Goal: Information Seeking & Learning: Understand process/instructions

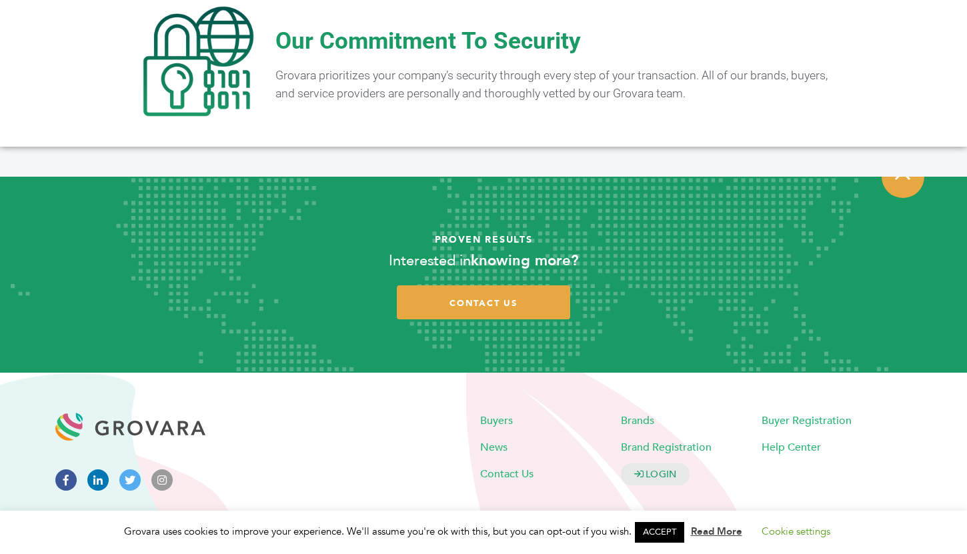
scroll to position [2584, 0]
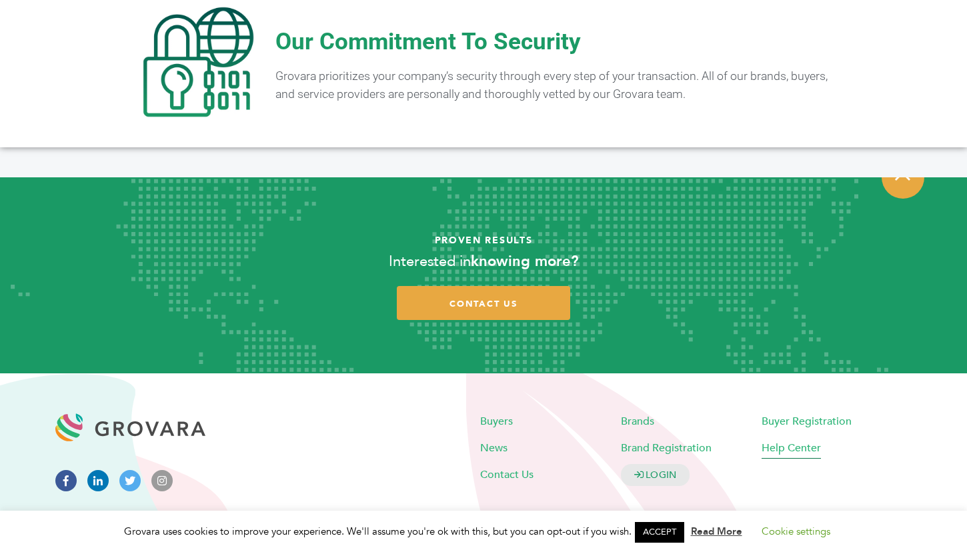
click at [798, 441] on span "Help Center" at bounding box center [790, 448] width 59 height 15
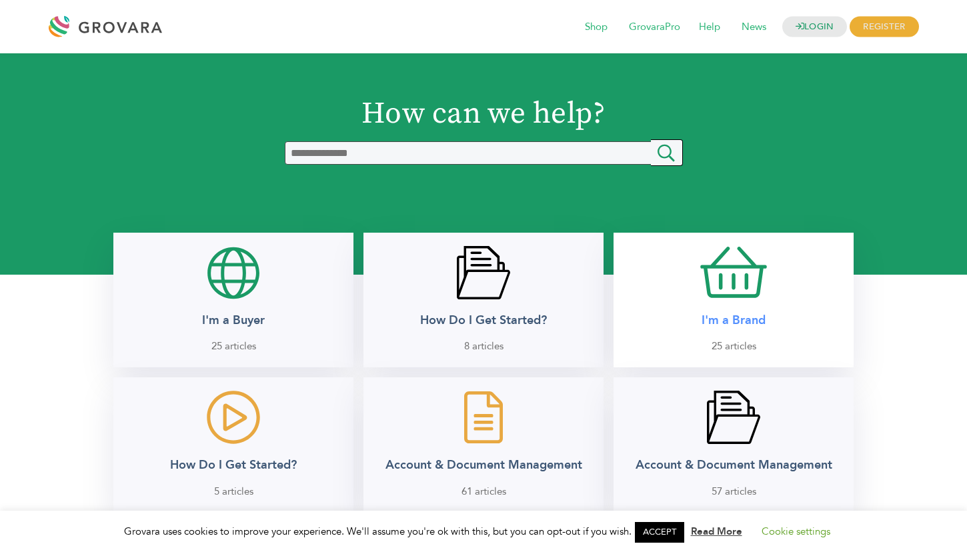
click at [731, 339] on span "25 articles" at bounding box center [733, 346] width 45 height 15
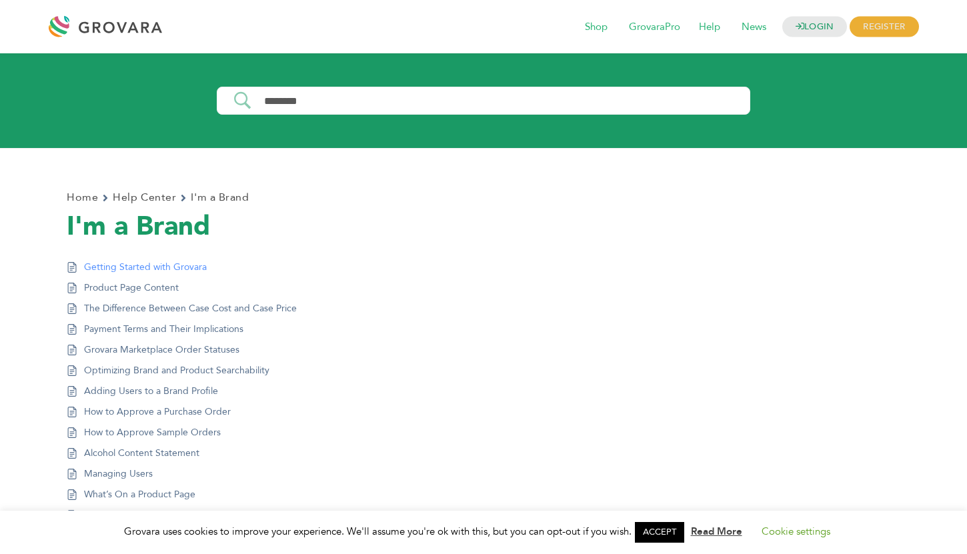
click at [155, 261] on link "Getting Started with Grovara" at bounding box center [145, 267] width 123 height 14
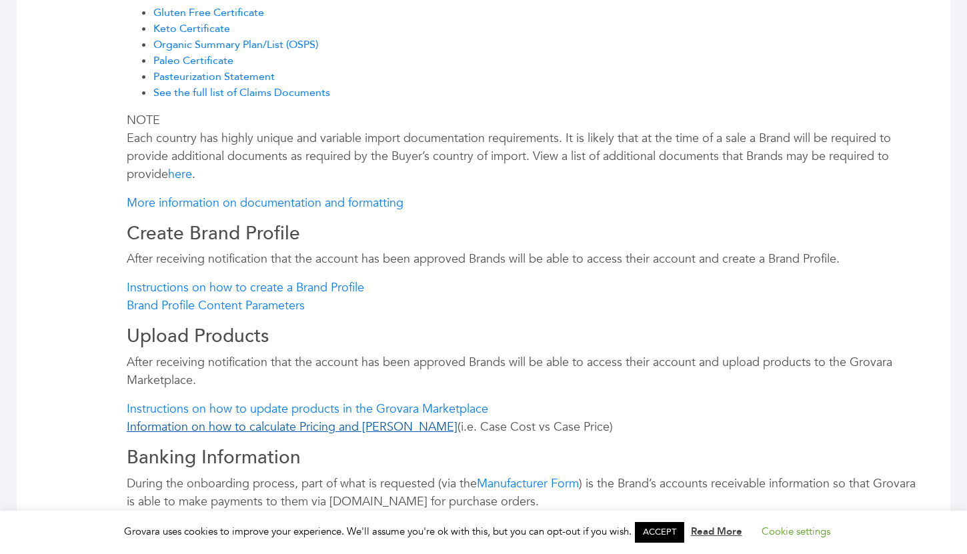
scroll to position [1540, 0]
